Goal: Task Accomplishment & Management: Manage account settings

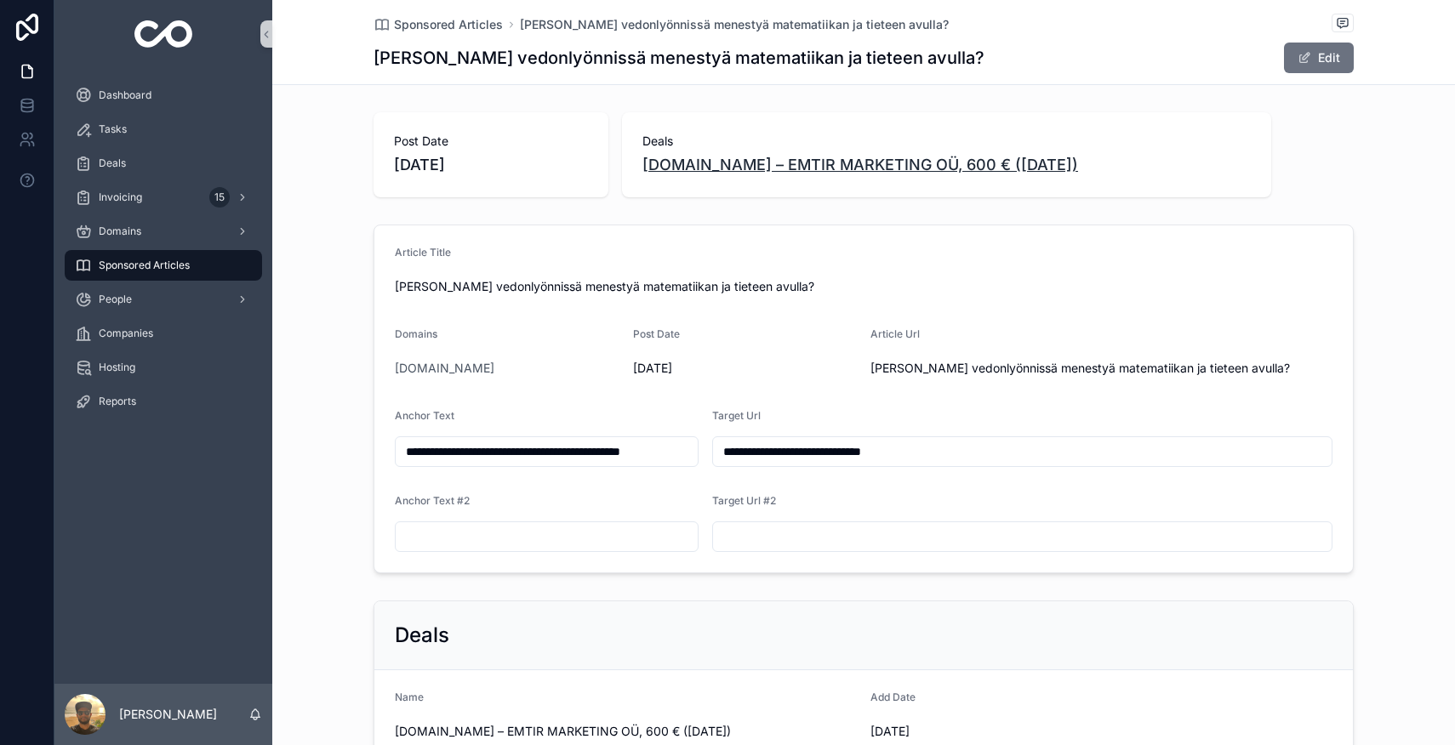
click at [782, 171] on span "[DOMAIN_NAME] – EMTIR MARKETING OÜ, 600 € ([DATE])" at bounding box center [860, 165] width 436 height 24
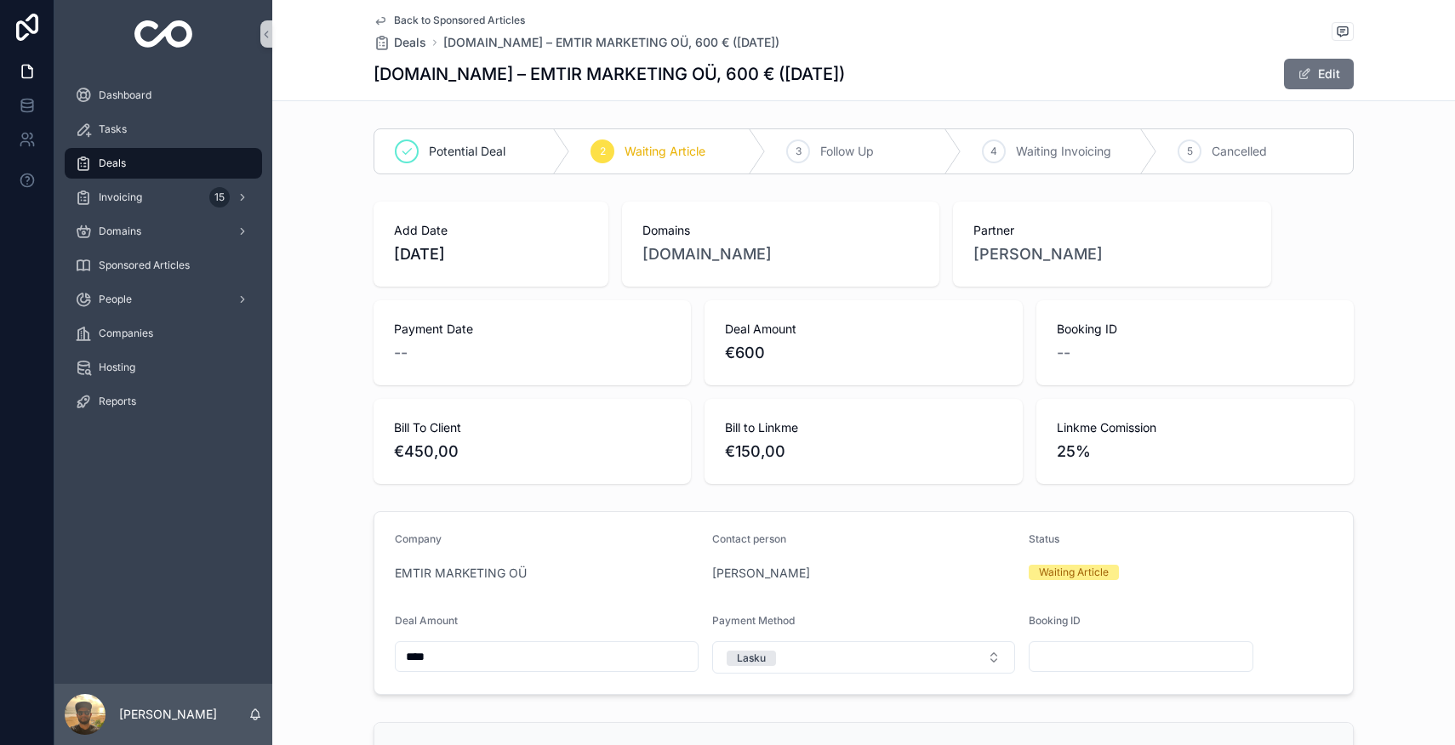
click at [1027, 168] on div "4 Waiting Invoicing" at bounding box center [1060, 151] width 196 height 44
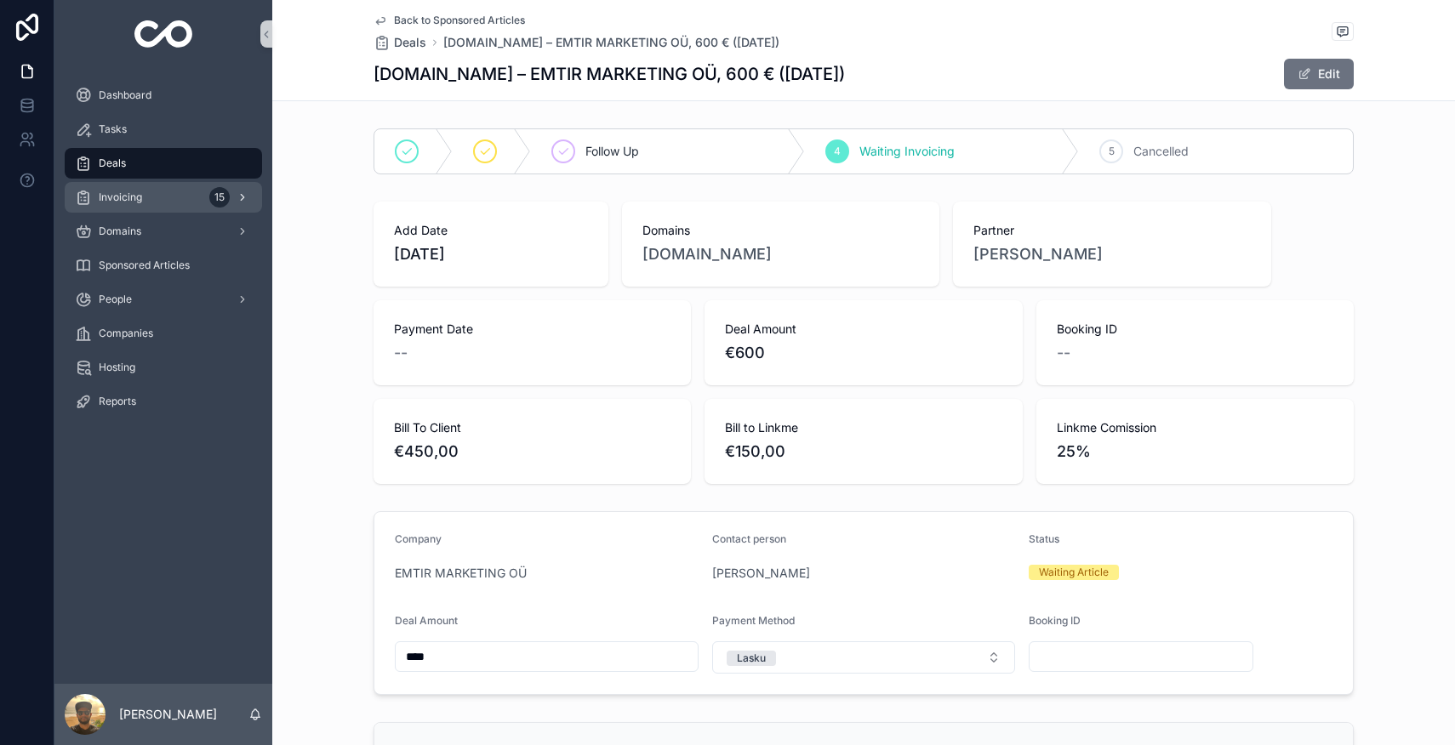
click at [120, 198] on span "Invoicing" at bounding box center [120, 198] width 43 height 14
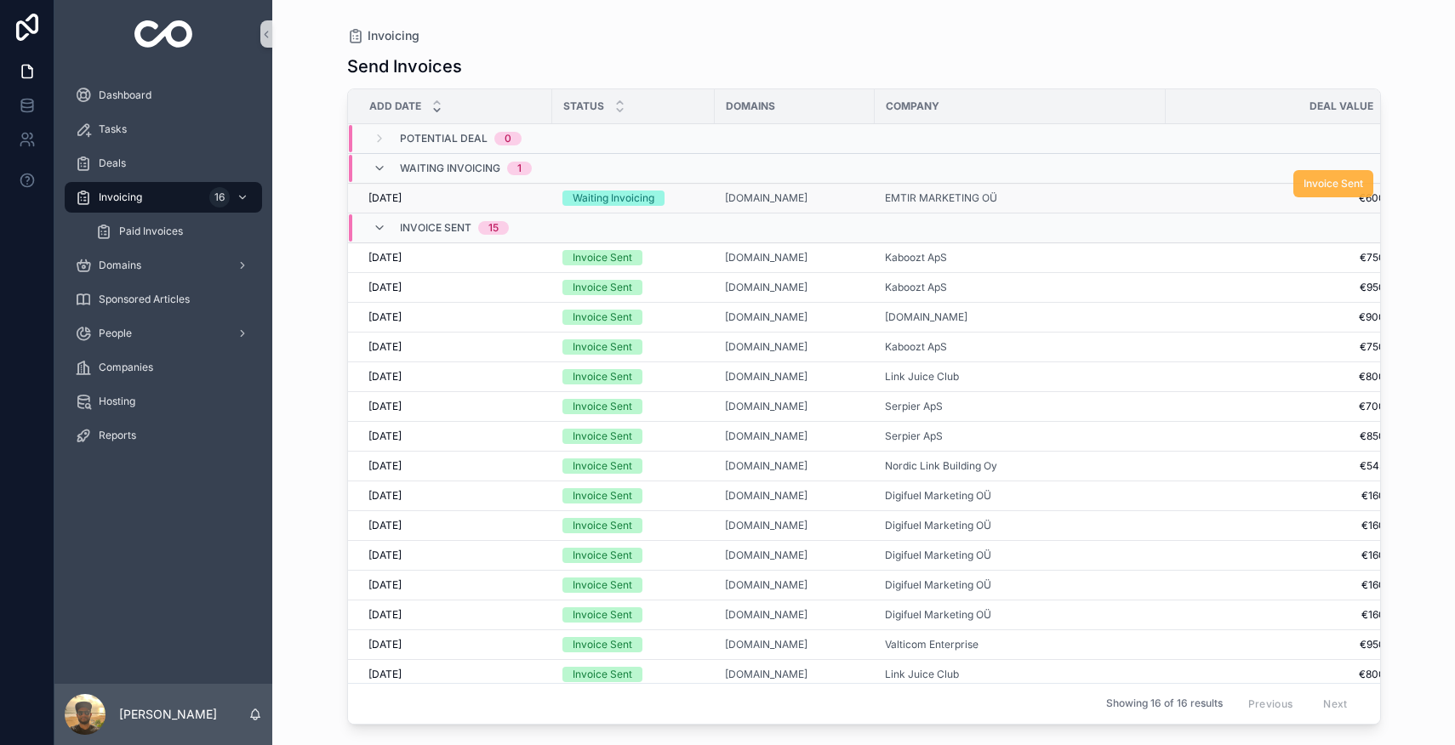
click at [1339, 186] on span "Invoice Sent" at bounding box center [1334, 184] width 60 height 14
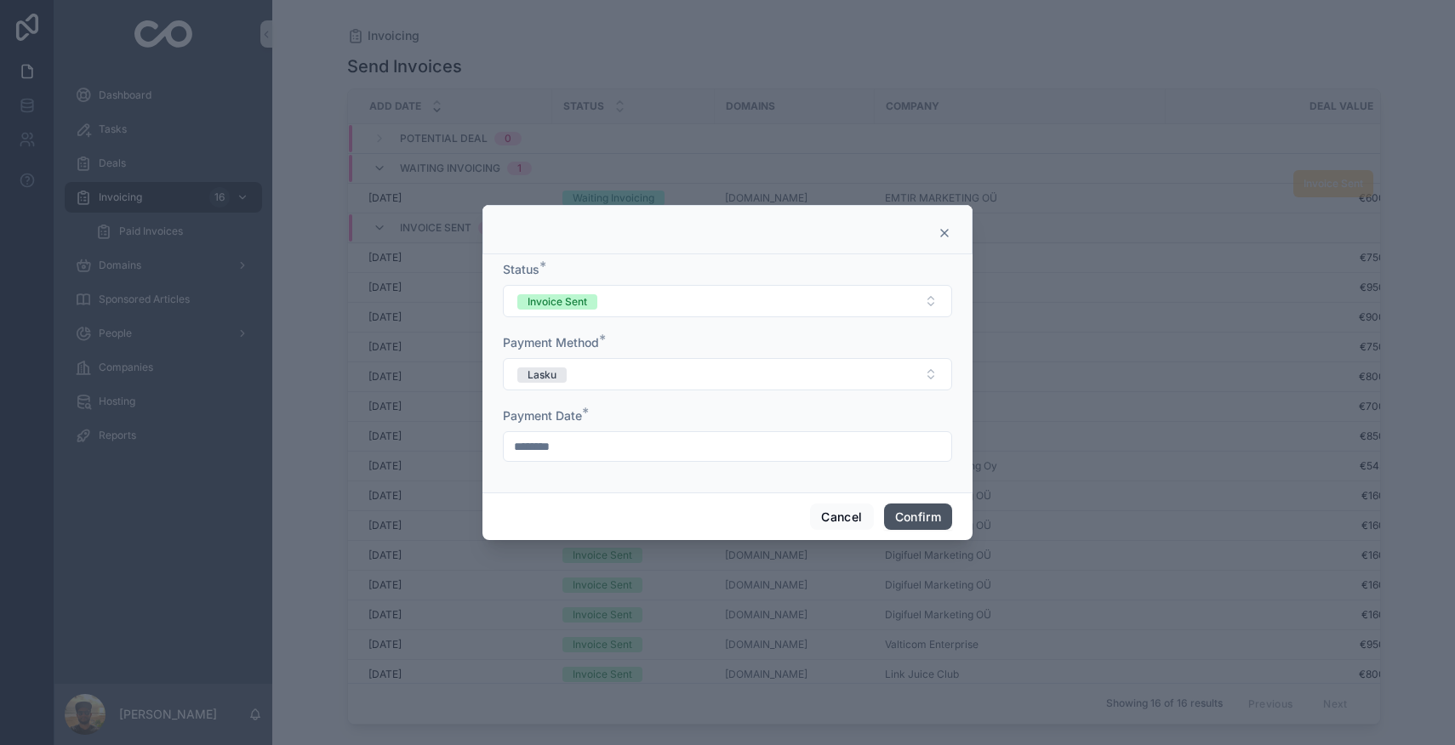
click at [939, 523] on button "Confirm" at bounding box center [918, 517] width 68 height 27
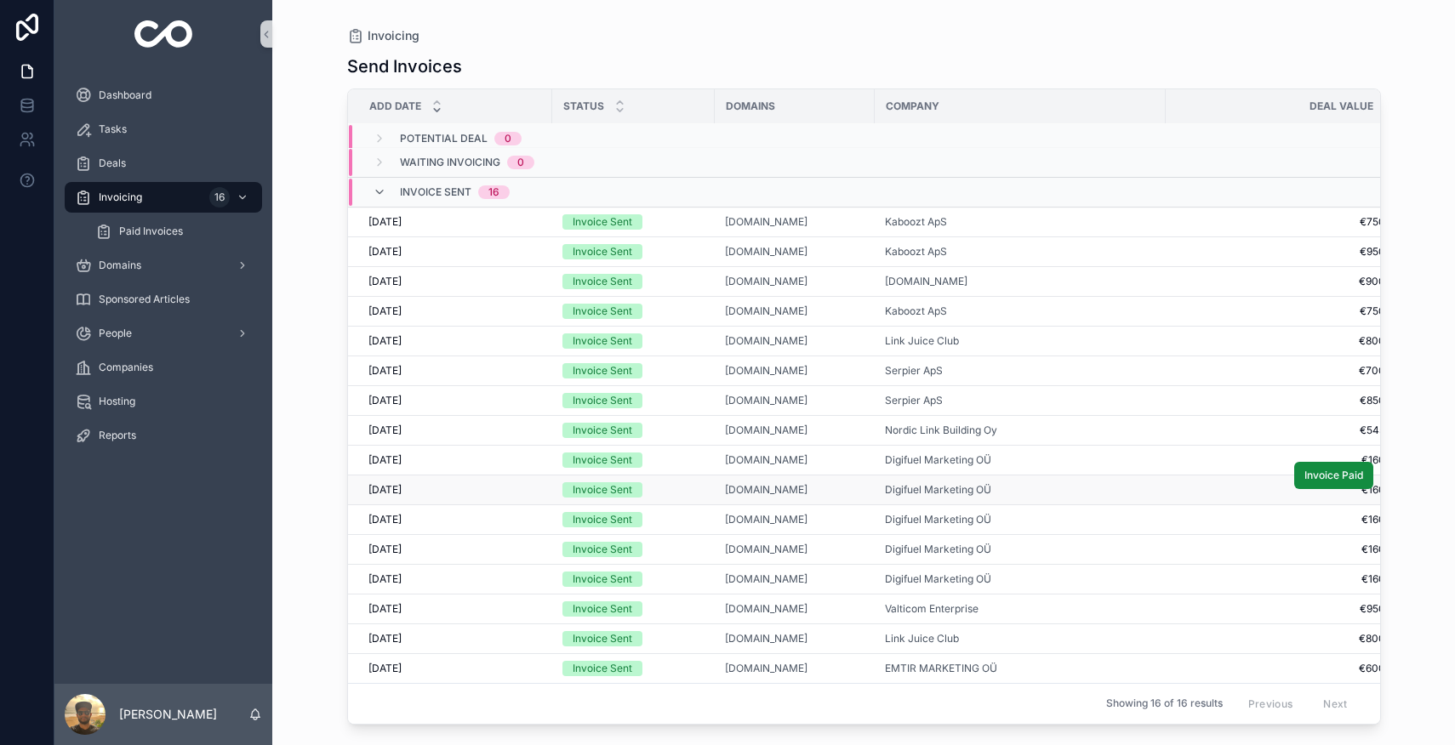
scroll to position [18, 0]
click at [1357, 641] on button "Invoice Paid" at bounding box center [1333, 654] width 79 height 27
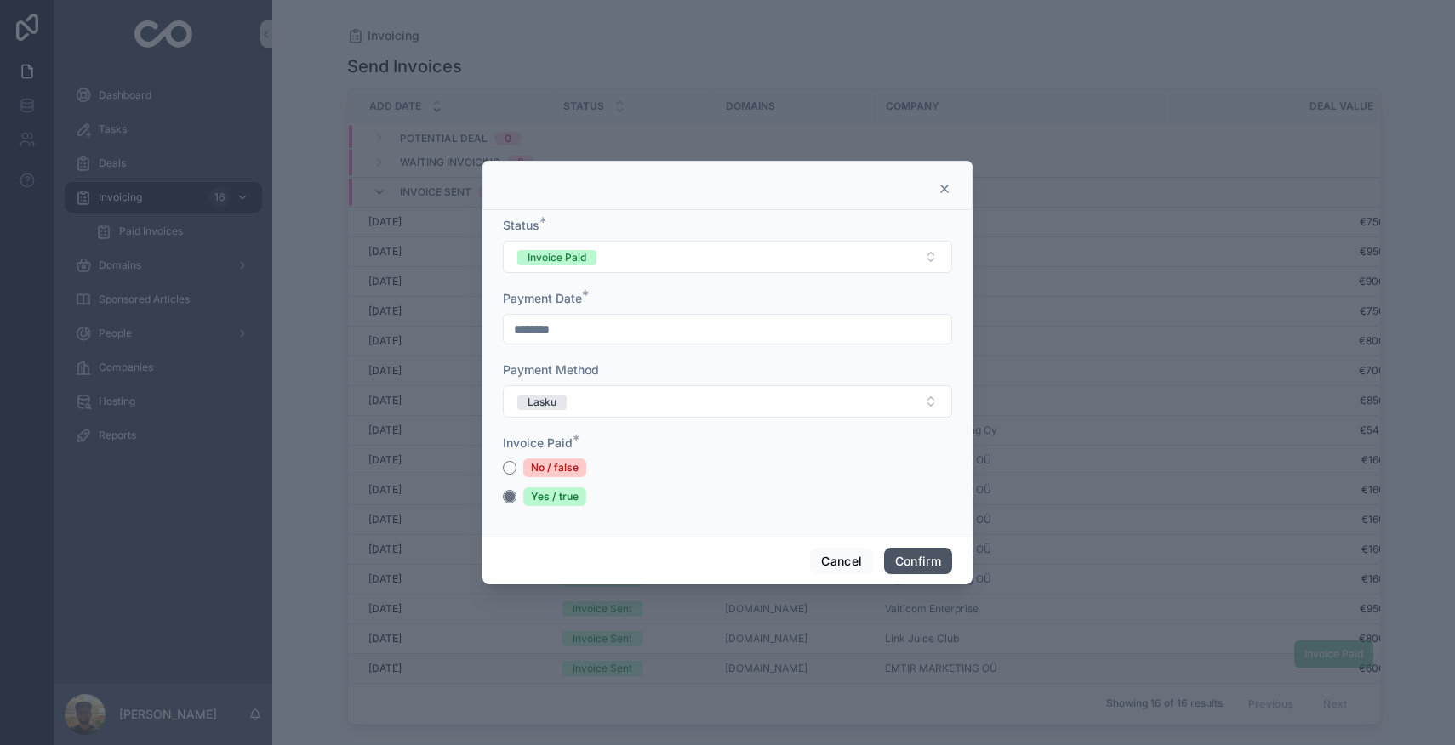
click at [929, 557] on button "Confirm" at bounding box center [918, 561] width 68 height 27
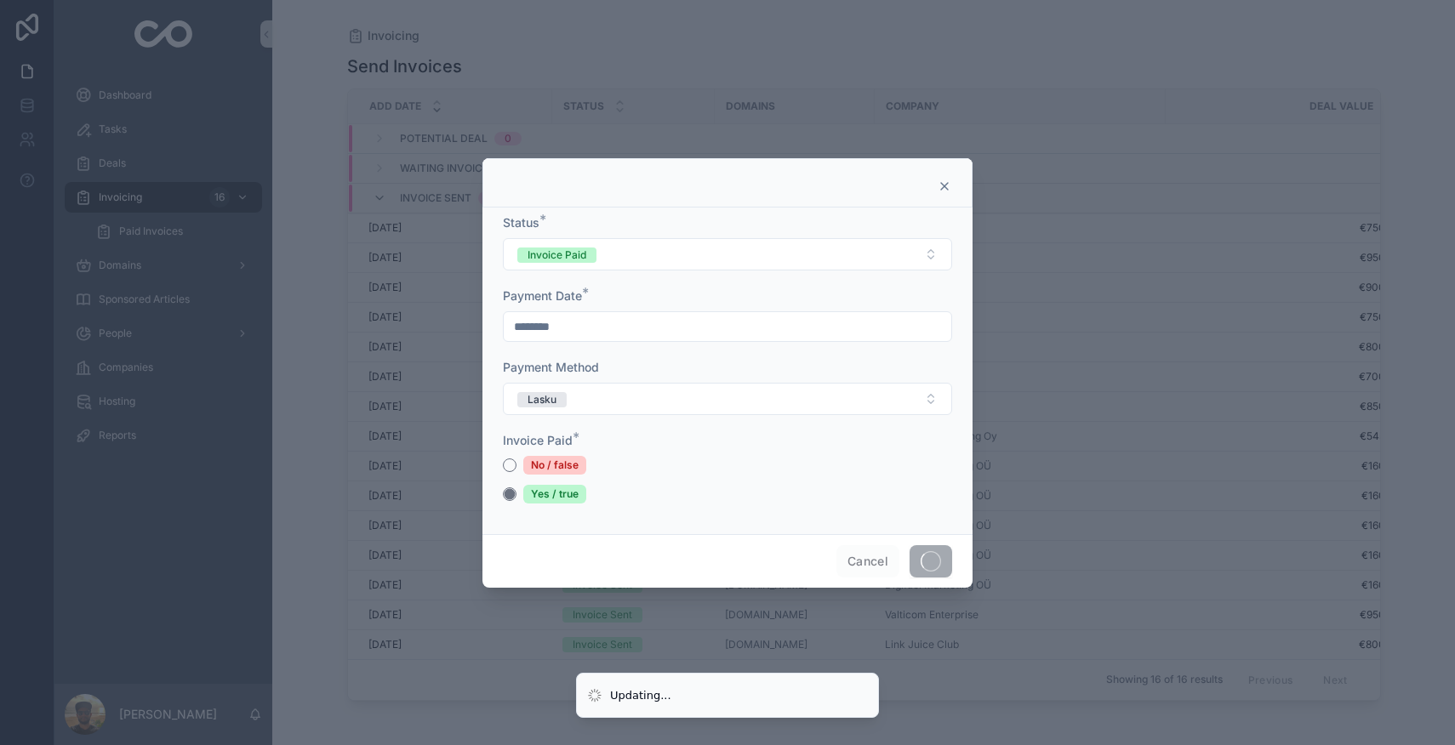
scroll to position [0, 0]
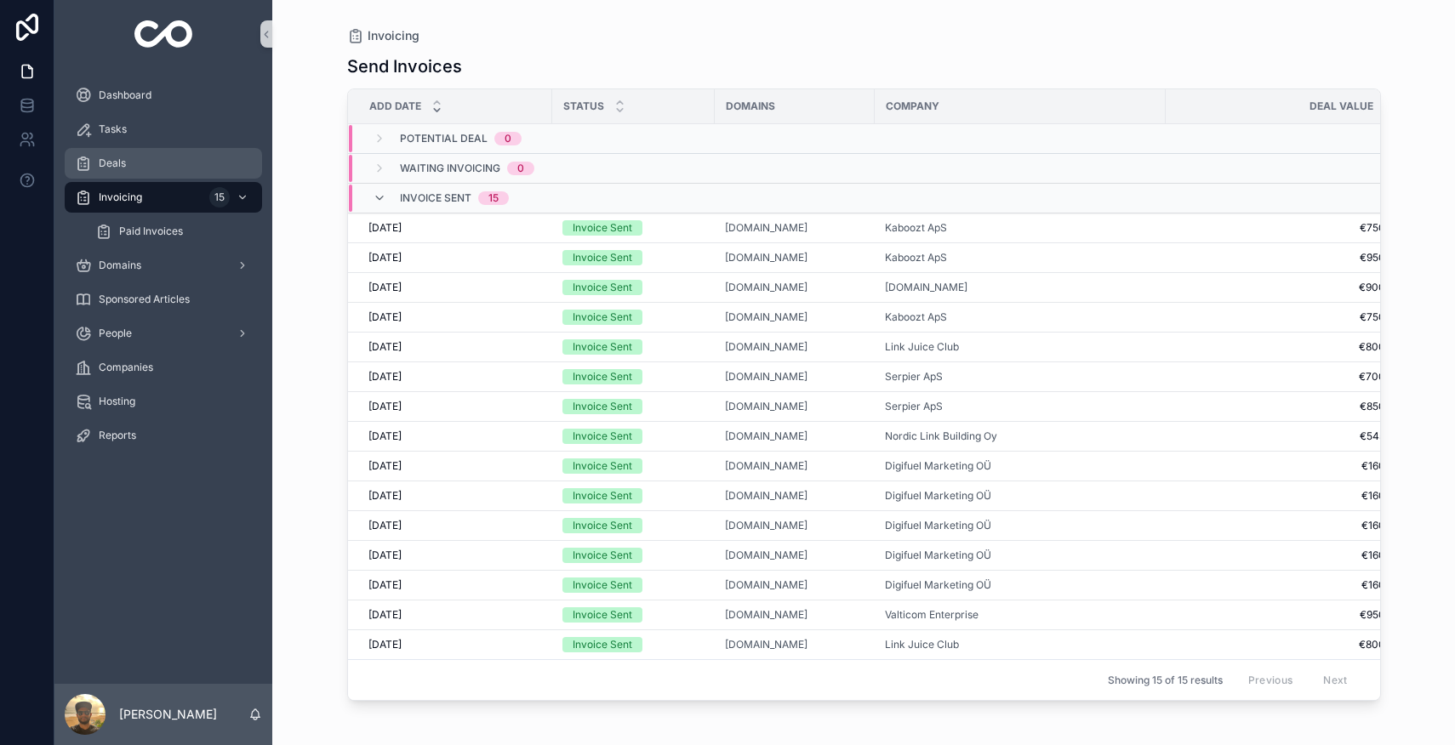
click at [222, 166] on div "Deals" at bounding box center [163, 163] width 177 height 27
